Goal: Task Accomplishment & Management: Use online tool/utility

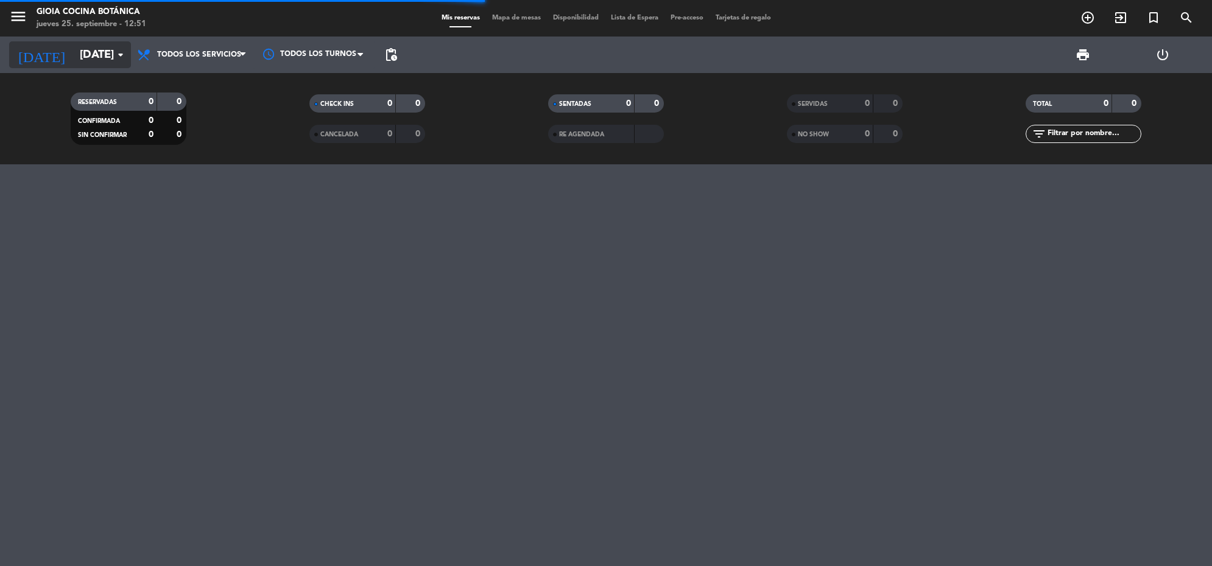
click at [74, 59] on input "[DATE]" at bounding box center [145, 55] width 143 height 26
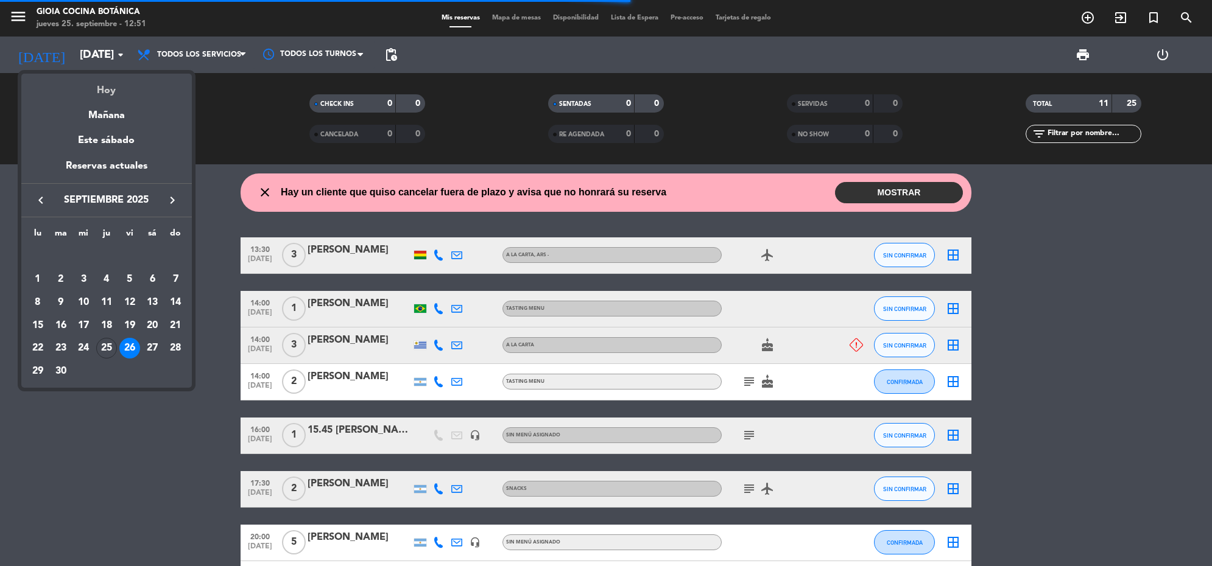
click at [108, 89] on div "Hoy" at bounding box center [106, 86] width 170 height 25
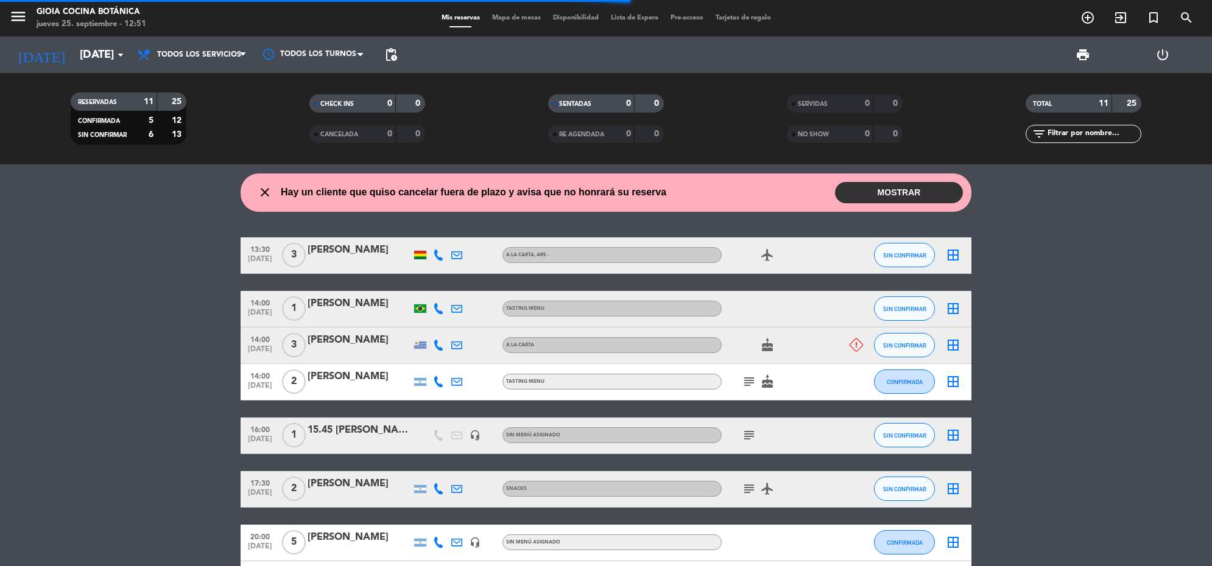
type input "[DEMOGRAPHIC_DATA][DATE]"
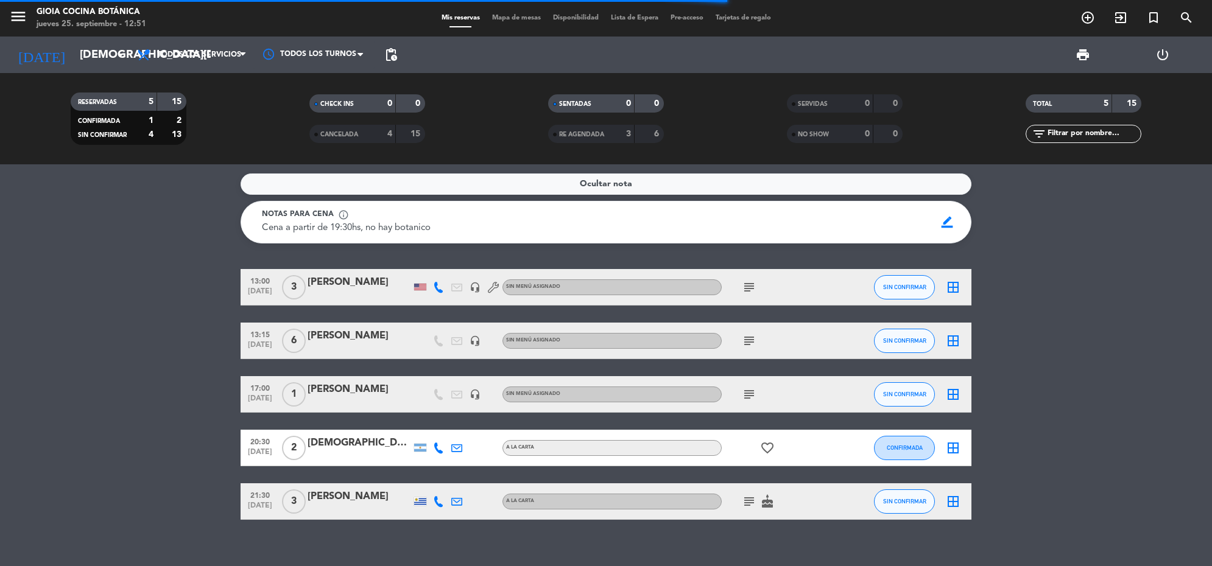
scroll to position [15, 0]
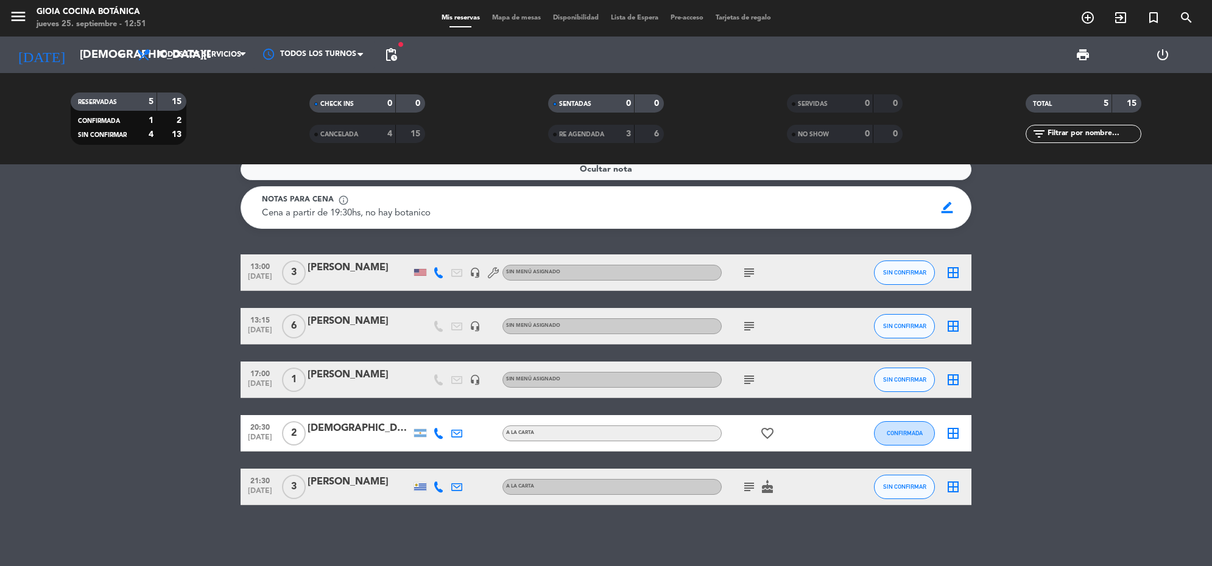
click at [748, 272] on icon "subject" at bounding box center [749, 272] width 15 height 15
click at [214, 328] on bookings-row "13:00 [DATE] 3 [PERSON_NAME] headset_mic Sin menú asignado subject Preferencia …" at bounding box center [606, 380] width 1212 height 251
click at [902, 265] on button "SIN CONFIRMAR" at bounding box center [904, 273] width 61 height 24
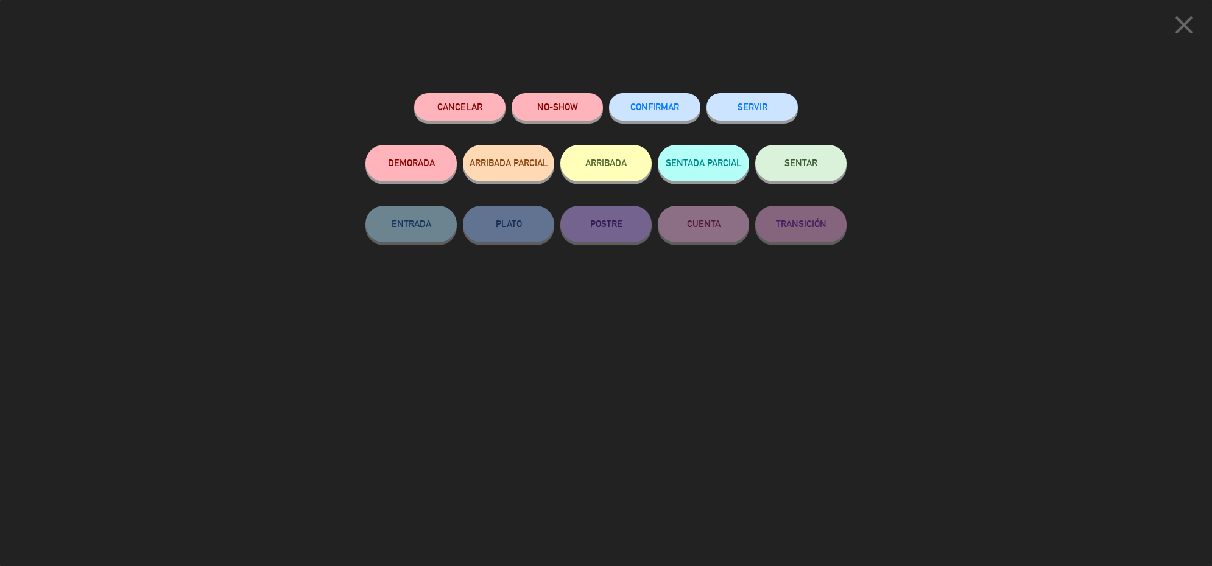
click at [809, 175] on button "SENTAR" at bounding box center [800, 163] width 91 height 37
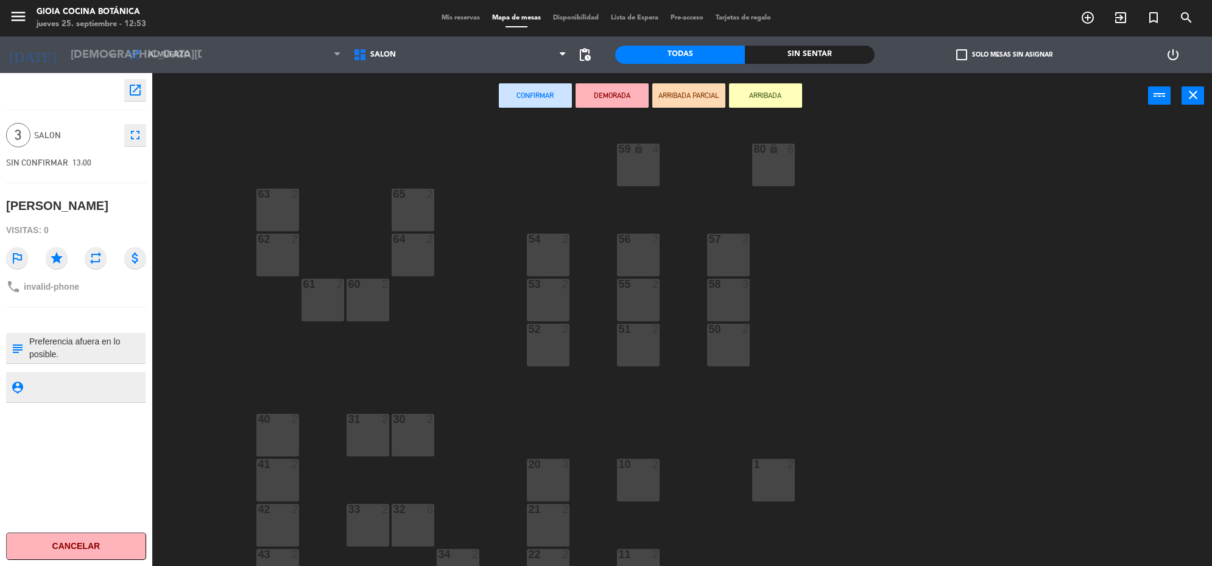
click at [723, 251] on div "57 3" at bounding box center [728, 255] width 43 height 43
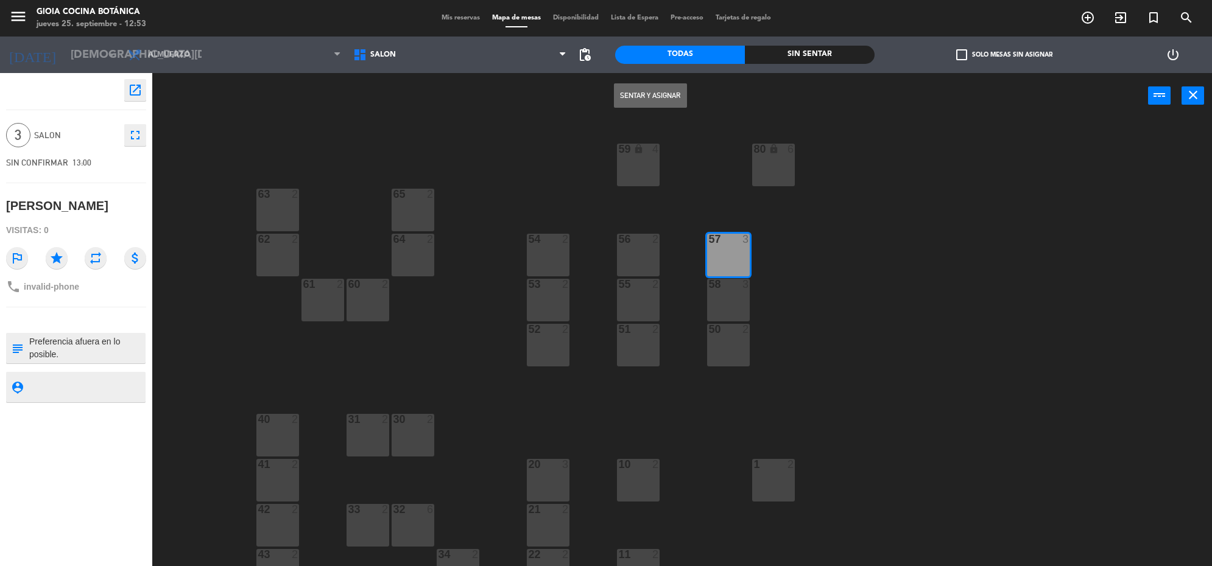
click at [662, 97] on button "Sentar y Asignar" at bounding box center [650, 95] width 73 height 24
